Goal: Task Accomplishment & Management: Manage account settings

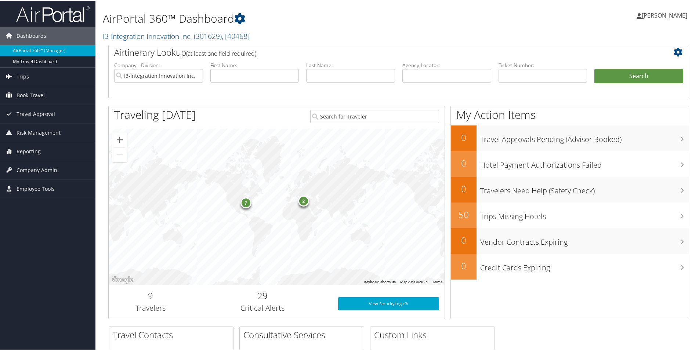
click at [30, 94] on span "Book Travel" at bounding box center [31, 95] width 28 height 18
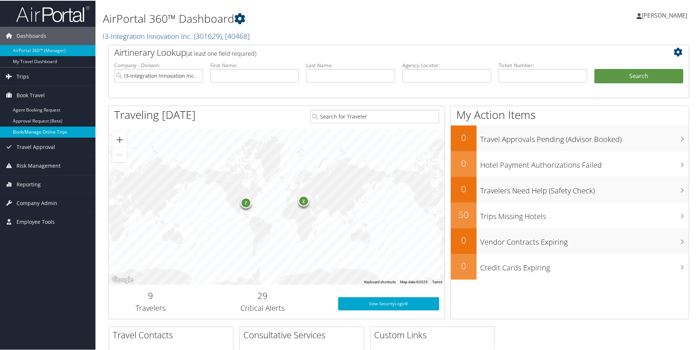
click at [41, 129] on link "Book/Manage Online Trips" at bounding box center [47, 131] width 95 height 11
click at [37, 200] on span "Company Admin" at bounding box center [37, 202] width 41 height 18
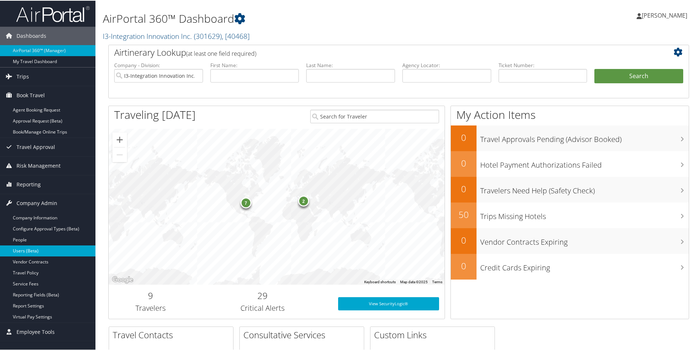
click at [21, 247] on link "Users (Beta)" at bounding box center [47, 250] width 95 height 11
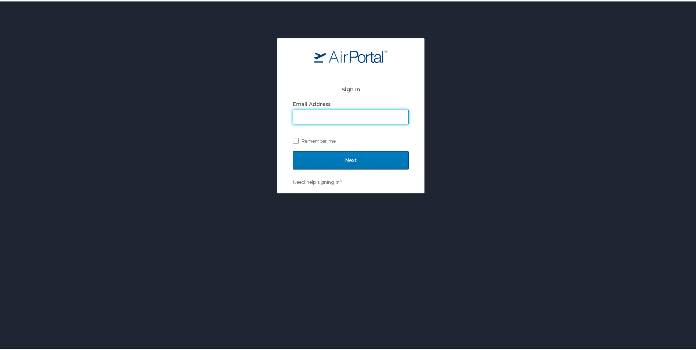
type input "naomi.smith@i3-corps.com"
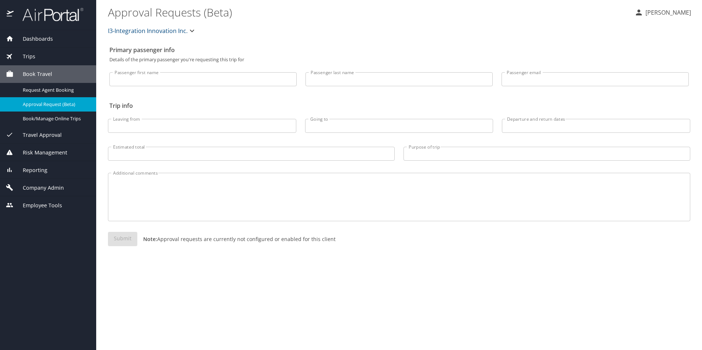
click at [39, 186] on span "Company Admin" at bounding box center [39, 188] width 50 height 8
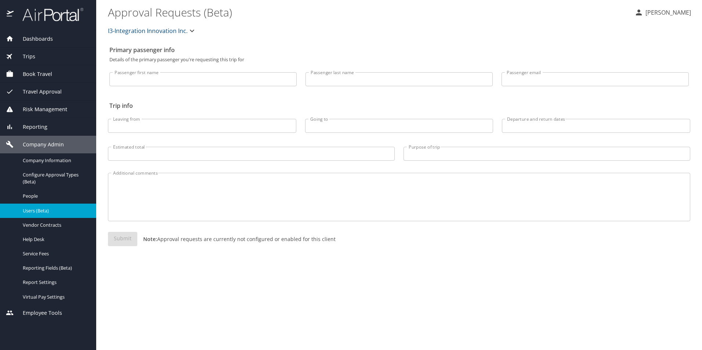
click at [48, 211] on span "Users (Beta)" at bounding box center [55, 210] width 65 height 7
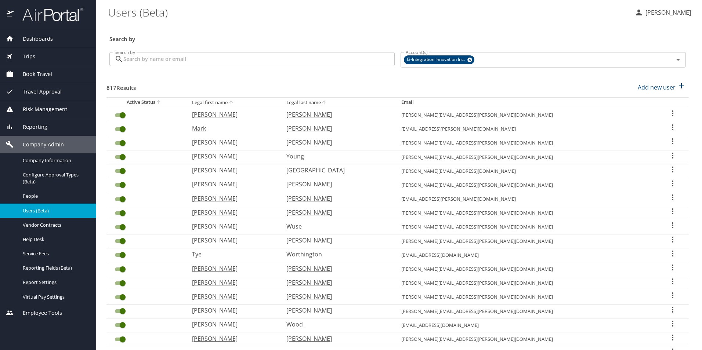
click at [151, 57] on input "Search by" at bounding box center [258, 59] width 271 height 14
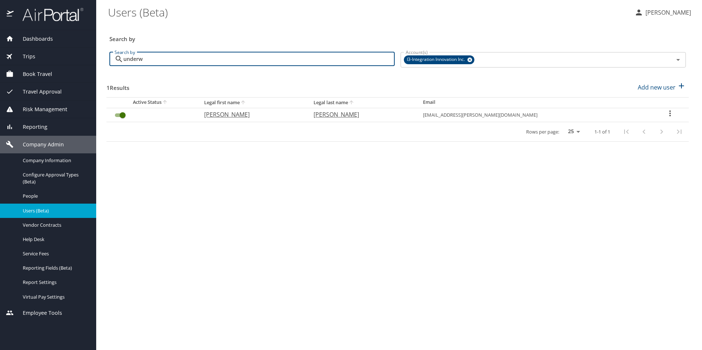
type input "underw"
click at [666, 112] on icon "User Search Table" at bounding box center [670, 113] width 9 height 9
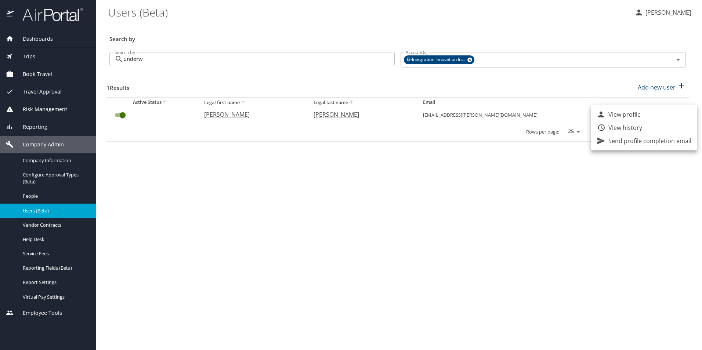
click at [611, 111] on p "View profile" at bounding box center [624, 114] width 32 height 9
select select "US"
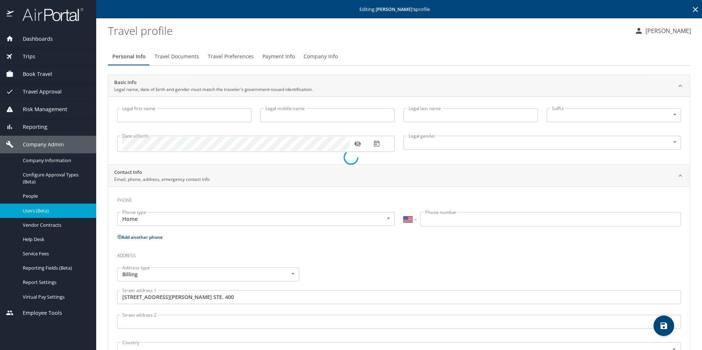
type input "Tyler"
type input "Underwood"
type input "Male"
type input "Terrence"
type input "Underwood"
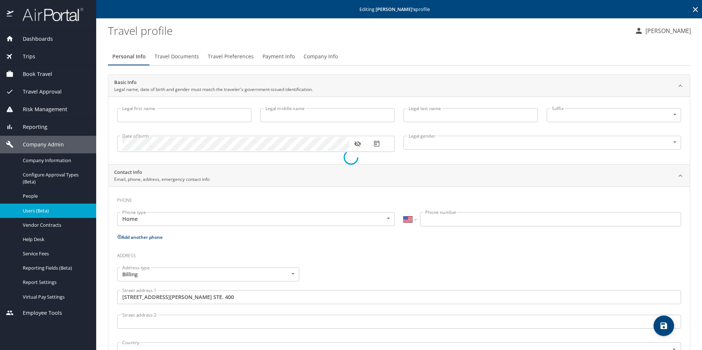
type input "(858) 414-1032"
type input "terryunderwood911@gmail.com"
type input "United States of America"
select select "US"
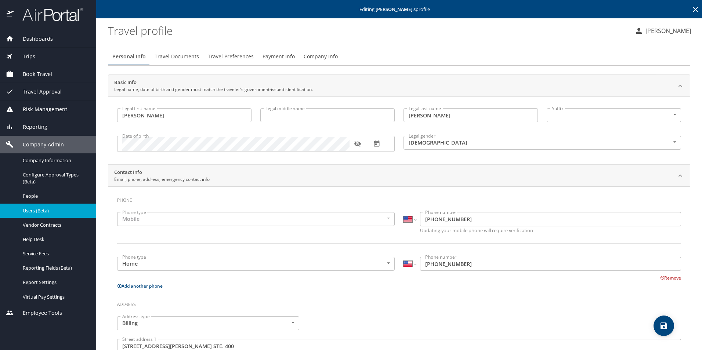
click at [278, 54] on span "Payment Info" at bounding box center [278, 56] width 32 height 9
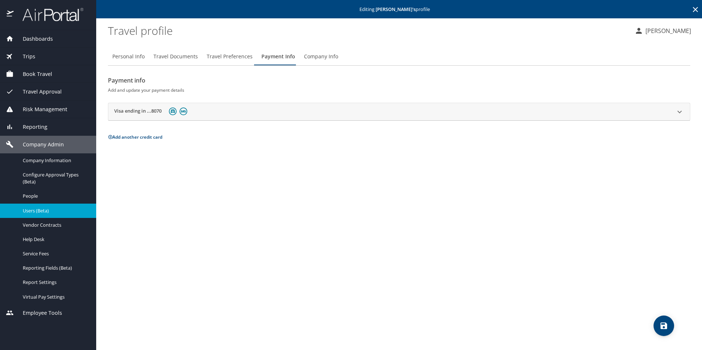
click at [242, 57] on span "Travel Preferences" at bounding box center [230, 56] width 46 height 9
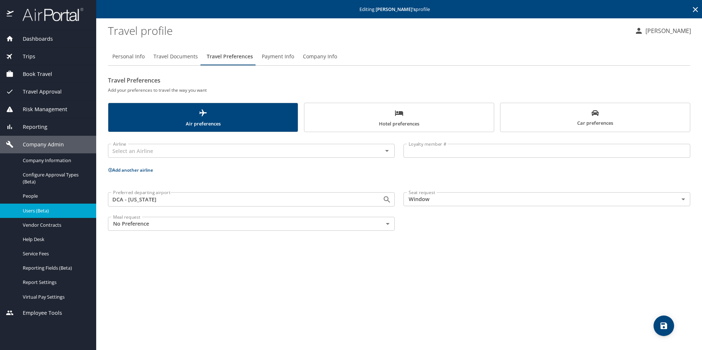
click at [272, 55] on span "Payment Info" at bounding box center [278, 56] width 32 height 9
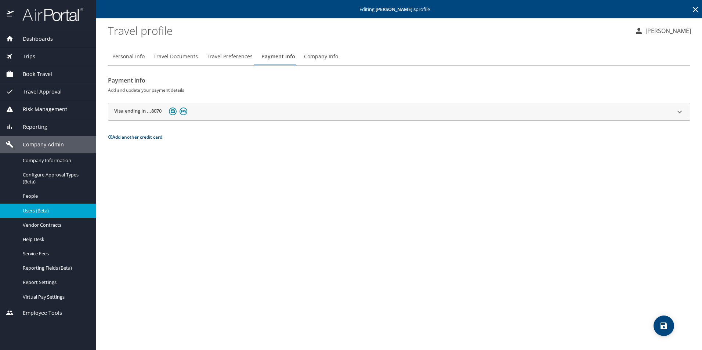
click at [676, 110] on icon at bounding box center [679, 112] width 9 height 9
